Goal: Task Accomplishment & Management: Complete application form

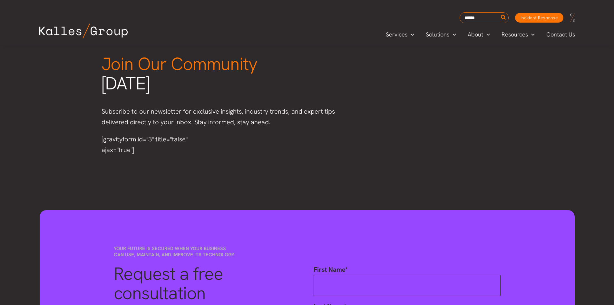
scroll to position [829, 0]
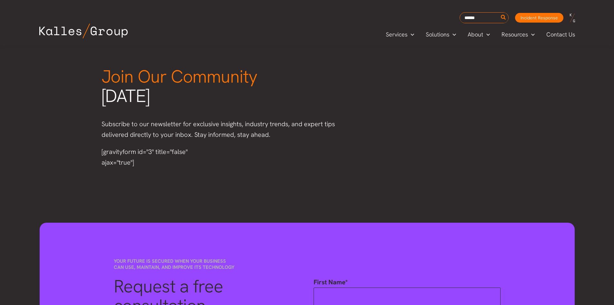
scroll to position [816, 0]
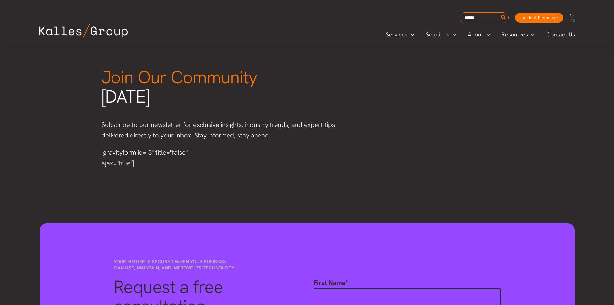
drag, startPoint x: 153, startPoint y: 162, endPoint x: 100, endPoint y: 149, distance: 54.6
click at [100, 149] on div "[gravityform id="3" title="false" ajax="true"]" at bounding box center [158, 158] width 126 height 34
click at [139, 158] on div "[gravityform id="3" title="false" ajax="true"]" at bounding box center [158, 157] width 113 height 21
drag, startPoint x: 144, startPoint y: 163, endPoint x: 100, endPoint y: 146, distance: 46.9
click at [100, 146] on div "[gravityform id="3" title="false" ajax="true"]" at bounding box center [158, 158] width 126 height 34
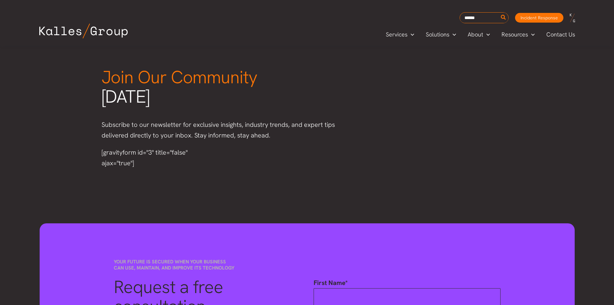
click at [136, 165] on div "[gravityform id="3" title="false" ajax="true"]" at bounding box center [158, 157] width 113 height 21
drag, startPoint x: 139, startPoint y: 163, endPoint x: 98, endPoint y: 155, distance: 42.1
click at [98, 155] on div "[gravityform id="3" title="false" ajax="true"]" at bounding box center [158, 158] width 126 height 34
click at [142, 165] on div "[gravityform id="3" title="false" ajax="true"]" at bounding box center [158, 157] width 113 height 21
drag, startPoint x: 141, startPoint y: 165, endPoint x: 129, endPoint y: 156, distance: 15.0
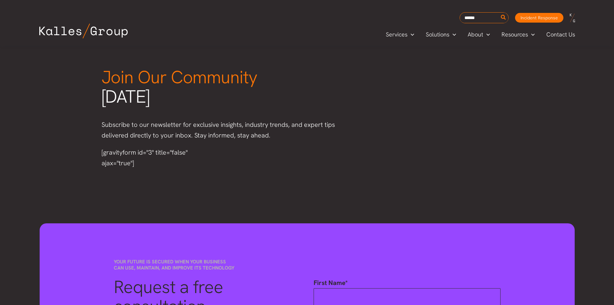
click at [141, 165] on div "[gravityform id="3" title="false" ajax="true"]" at bounding box center [158, 157] width 113 height 21
click at [124, 155] on div "[gravityform id="3" title="false" ajax="true"]" at bounding box center [158, 157] width 113 height 21
drag, startPoint x: 95, startPoint y: 150, endPoint x: 137, endPoint y: 167, distance: 44.7
click at [136, 168] on div "[gravityform id="3" title="false" ajax="true"]" at bounding box center [158, 158] width 126 height 34
click at [144, 167] on div "[gravityform id="3" title="false" ajax="true"]" at bounding box center [158, 157] width 113 height 21
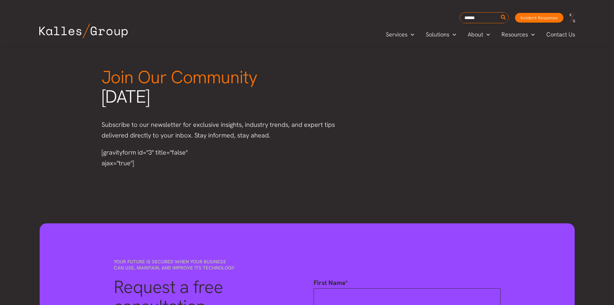
click at [140, 170] on div "[gravityform id="3" title="false" ajax="true"]" at bounding box center [158, 158] width 126 height 34
click at [142, 146] on div "[gravityform id="3" title="false" ajax="true"]" at bounding box center [158, 158] width 126 height 34
drag, startPoint x: 142, startPoint y: 162, endPoint x: 97, endPoint y: 155, distance: 45.7
click at [97, 155] on div "[gravityform id="3" title="false" ajax="true"]" at bounding box center [158, 158] width 126 height 34
click at [165, 170] on div "[gravityform id="3" title="false" ajax="true"]" at bounding box center [158, 158] width 126 height 34
